Goal: Information Seeking & Learning: Learn about a topic

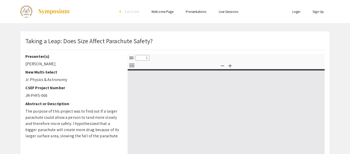
select select "custom"
type input "0"
select select "custom"
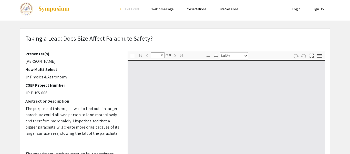
type input "1"
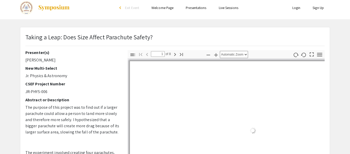
scroll to position [4, 0]
select select "auto"
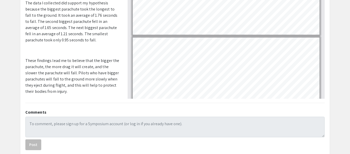
scroll to position [0, 0]
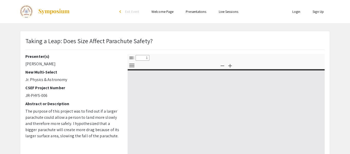
select select "custom"
type input "0"
select select "custom"
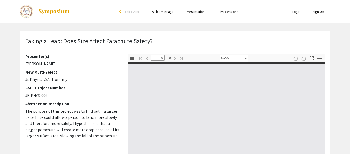
type input "1"
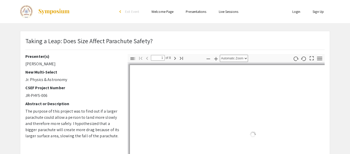
select select "auto"
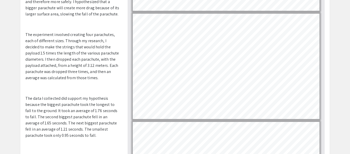
scroll to position [623, 0]
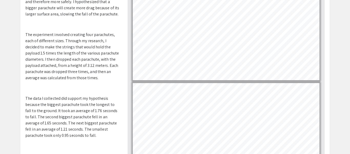
type input "8"
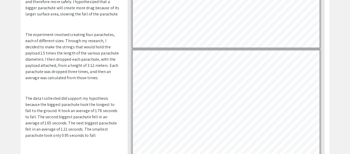
scroll to position [695, 0]
